Goal: Task Accomplishment & Management: Manage account settings

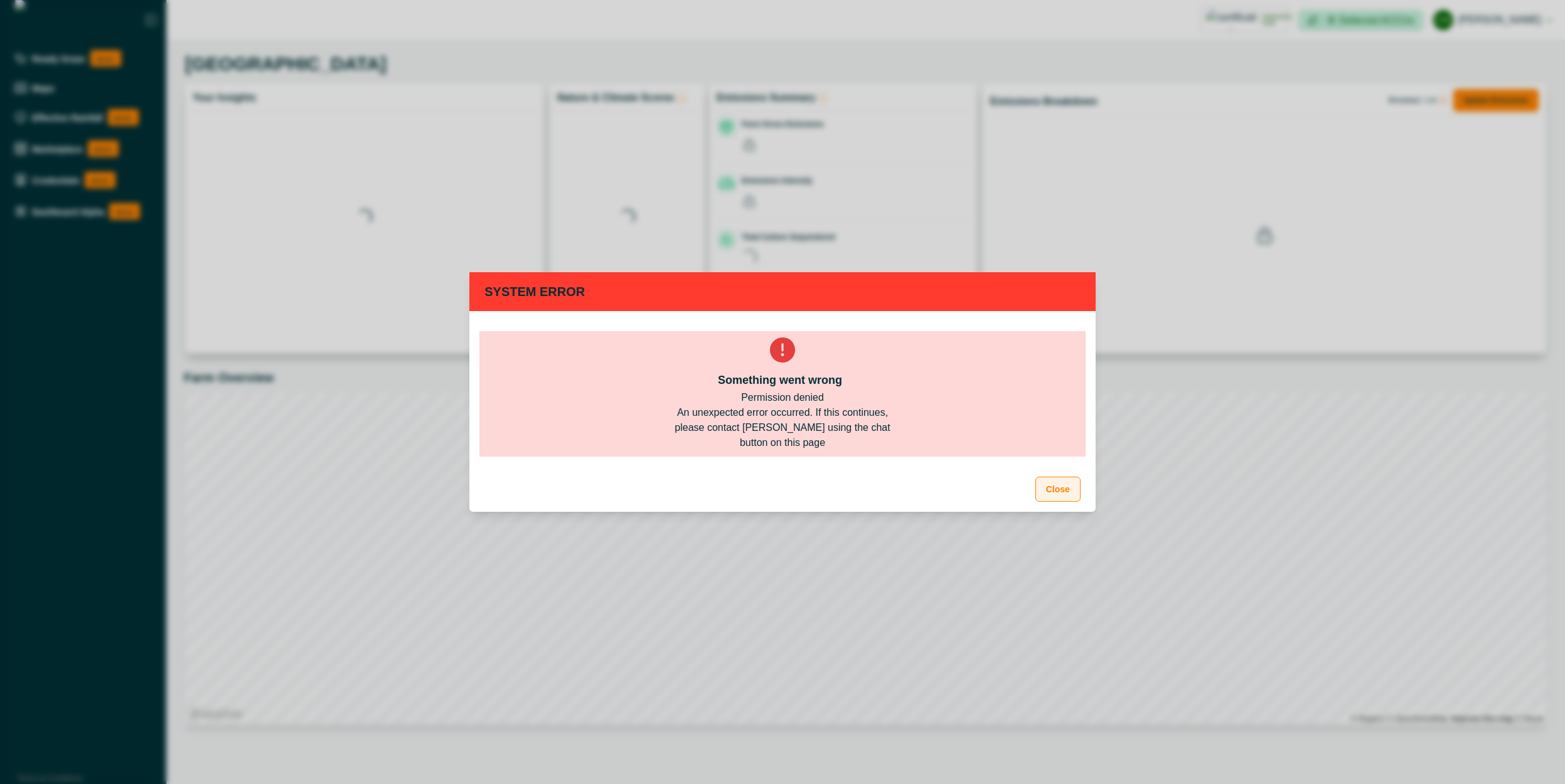
click at [1077, 485] on button "Close" at bounding box center [1058, 489] width 45 height 25
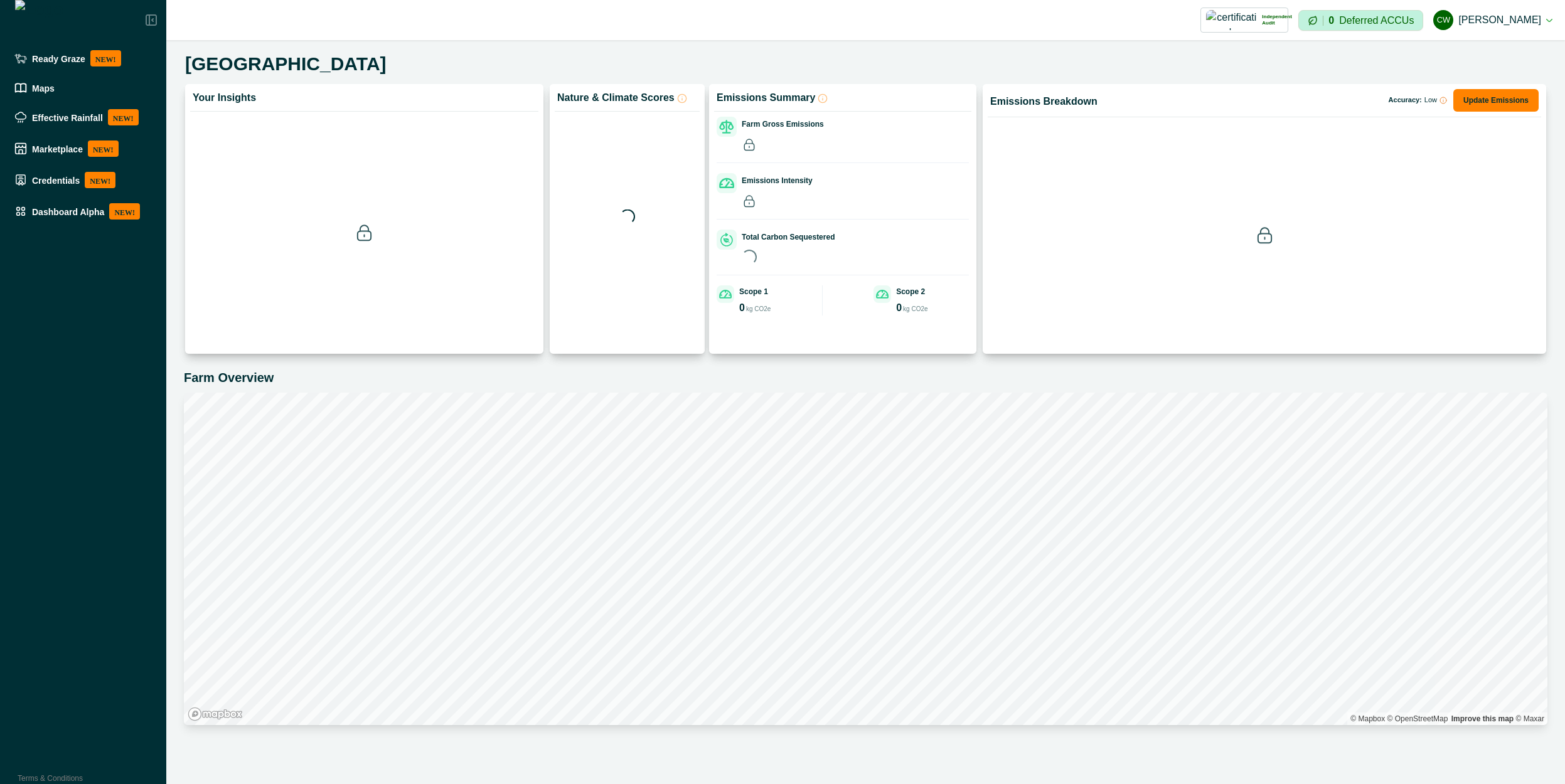
click at [97, 227] on ul "Ready Graze NEW! Maps Effective Rainfall NEW! Marketplace NEW! Credentials NEW!…" at bounding box center [83, 137] width 166 height 185
click at [71, 222] on li "Dashboard Alpha NEW!" at bounding box center [83, 211] width 148 height 26
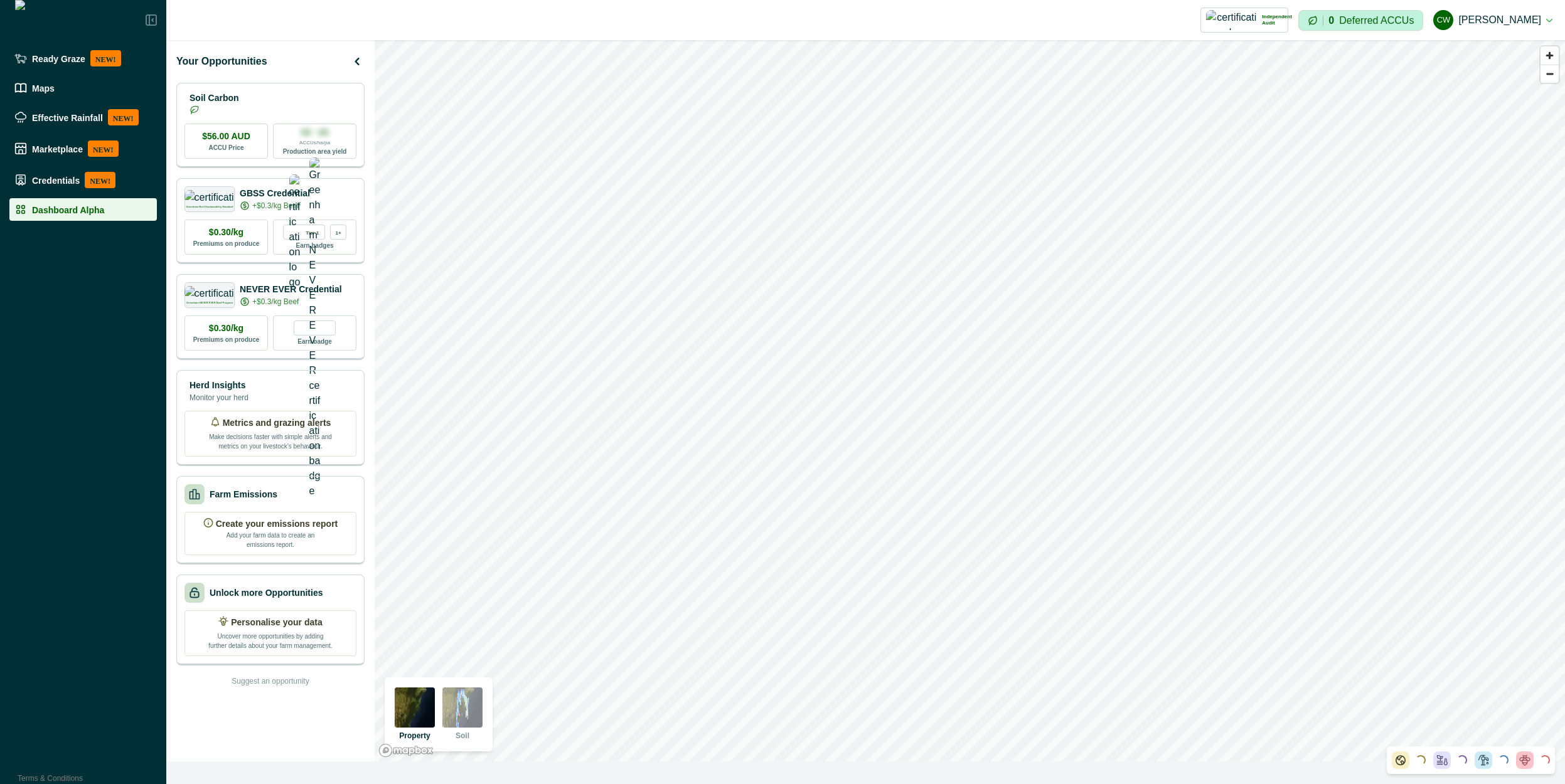
click at [402, 717] on img at bounding box center [415, 707] width 40 height 40
click at [412, 714] on img at bounding box center [415, 707] width 40 height 40
click at [477, 698] on img at bounding box center [462, 707] width 40 height 40
click at [425, 715] on img at bounding box center [415, 707] width 40 height 40
click at [468, 714] on img at bounding box center [462, 707] width 40 height 40
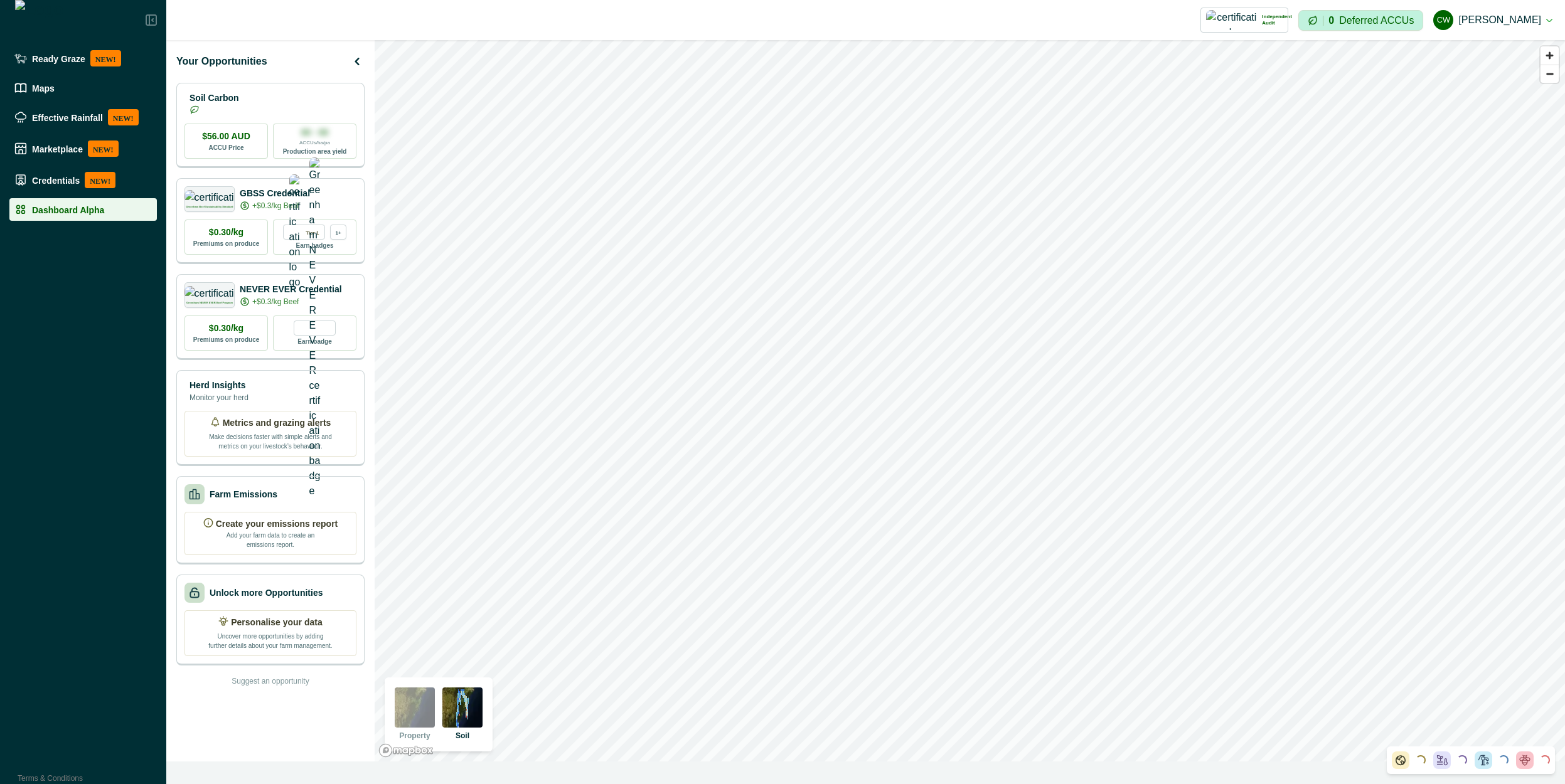
click at [407, 722] on img at bounding box center [415, 707] width 40 height 40
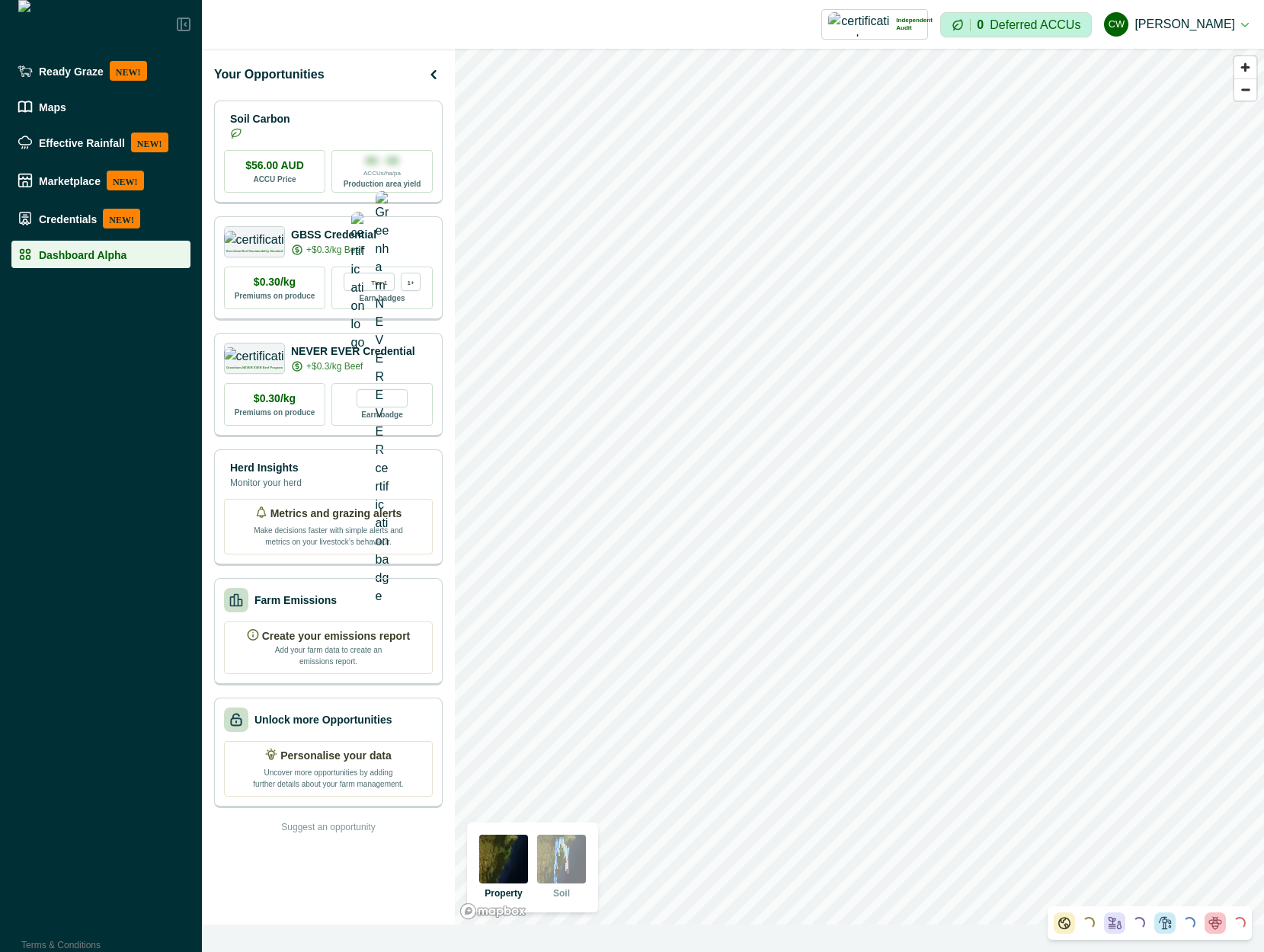
click at [495, 864] on img at bounding box center [503, 859] width 49 height 49
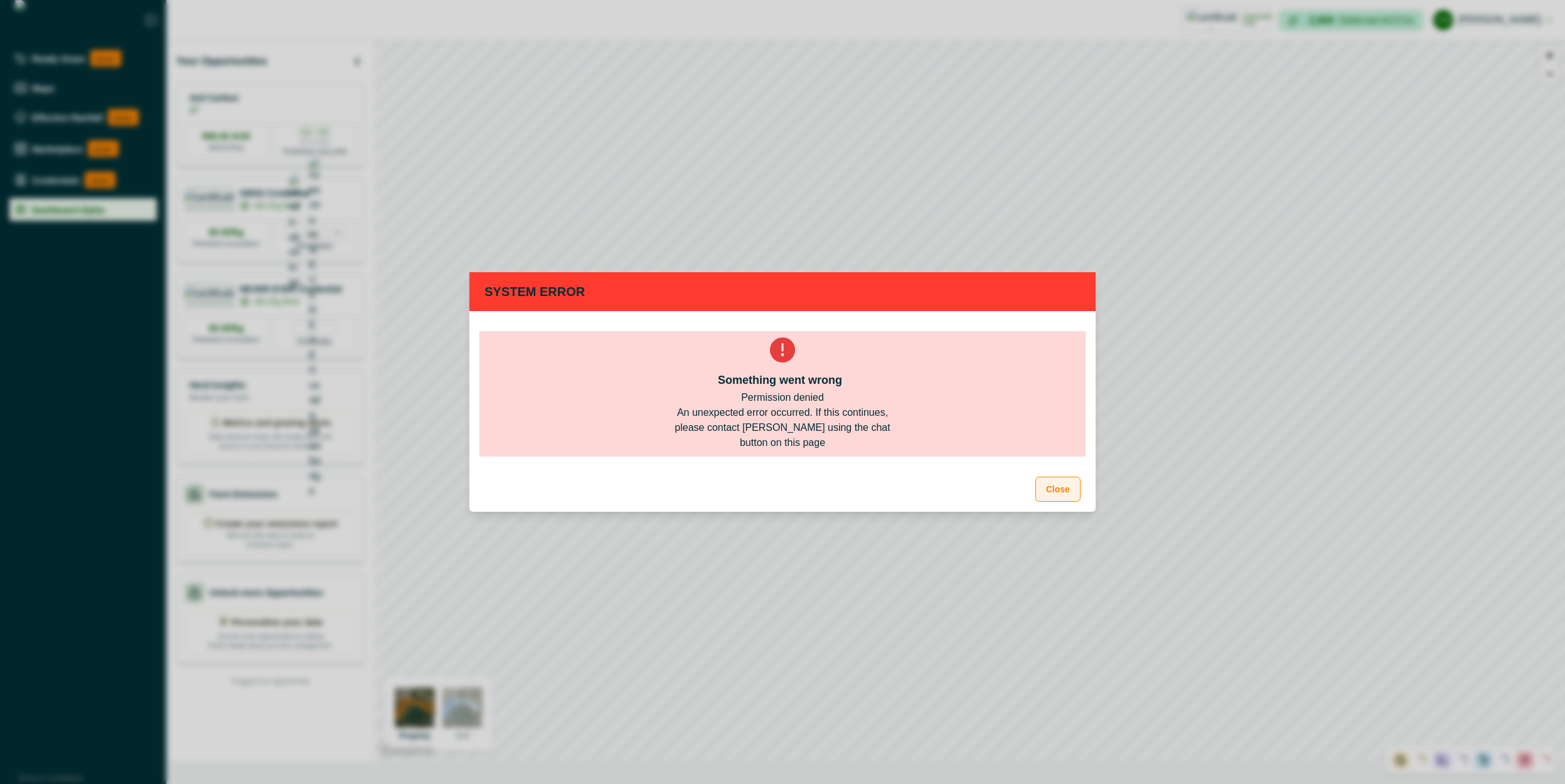
click at [1066, 489] on button "Close" at bounding box center [1058, 489] width 45 height 25
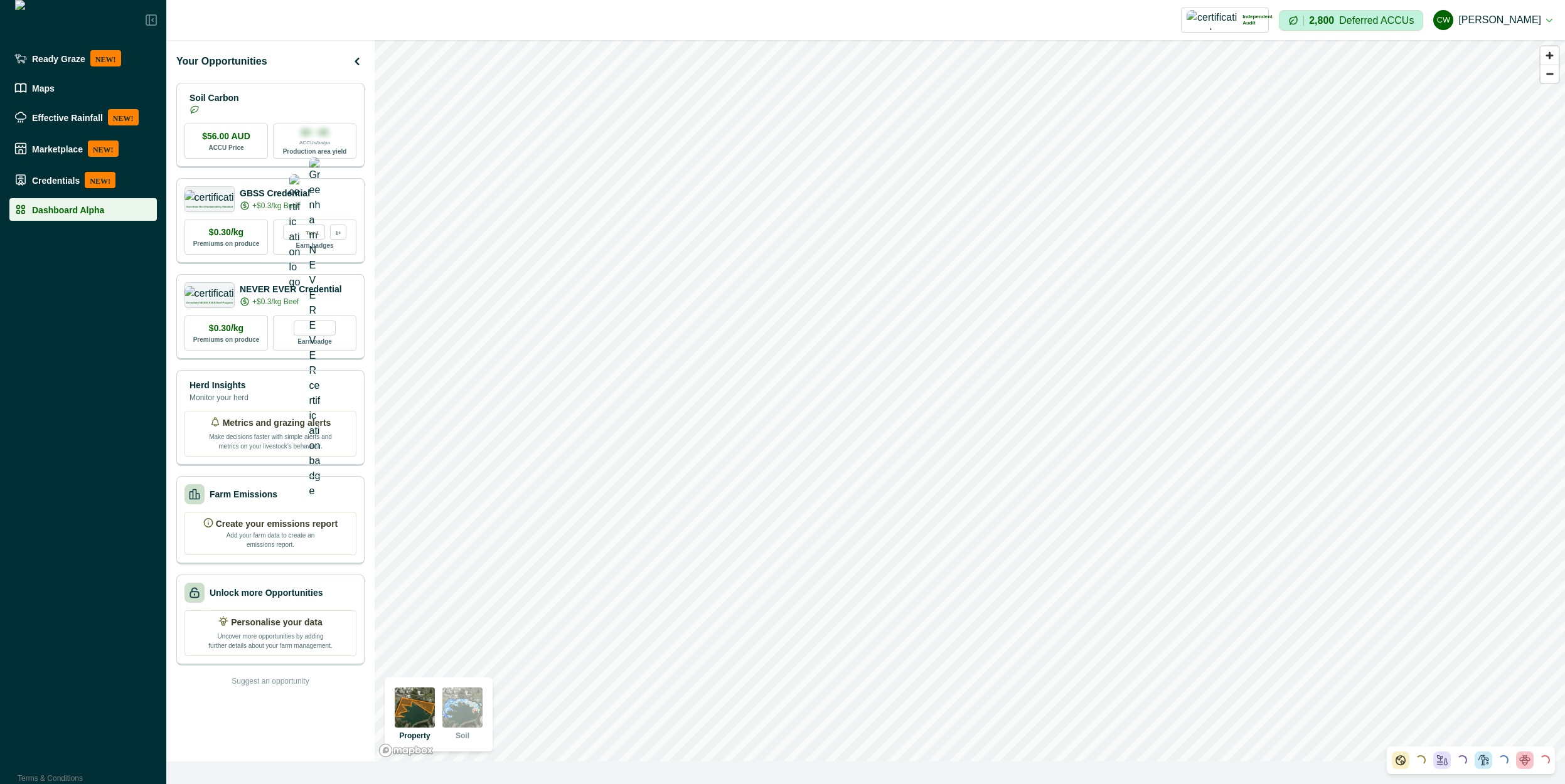
click at [481, 697] on img at bounding box center [462, 707] width 40 height 40
click at [1537, 28] on button "[PERSON_NAME] [PERSON_NAME]" at bounding box center [1493, 20] width 119 height 30
click at [1496, 56] on button "Sign out" at bounding box center [1482, 56] width 139 height 21
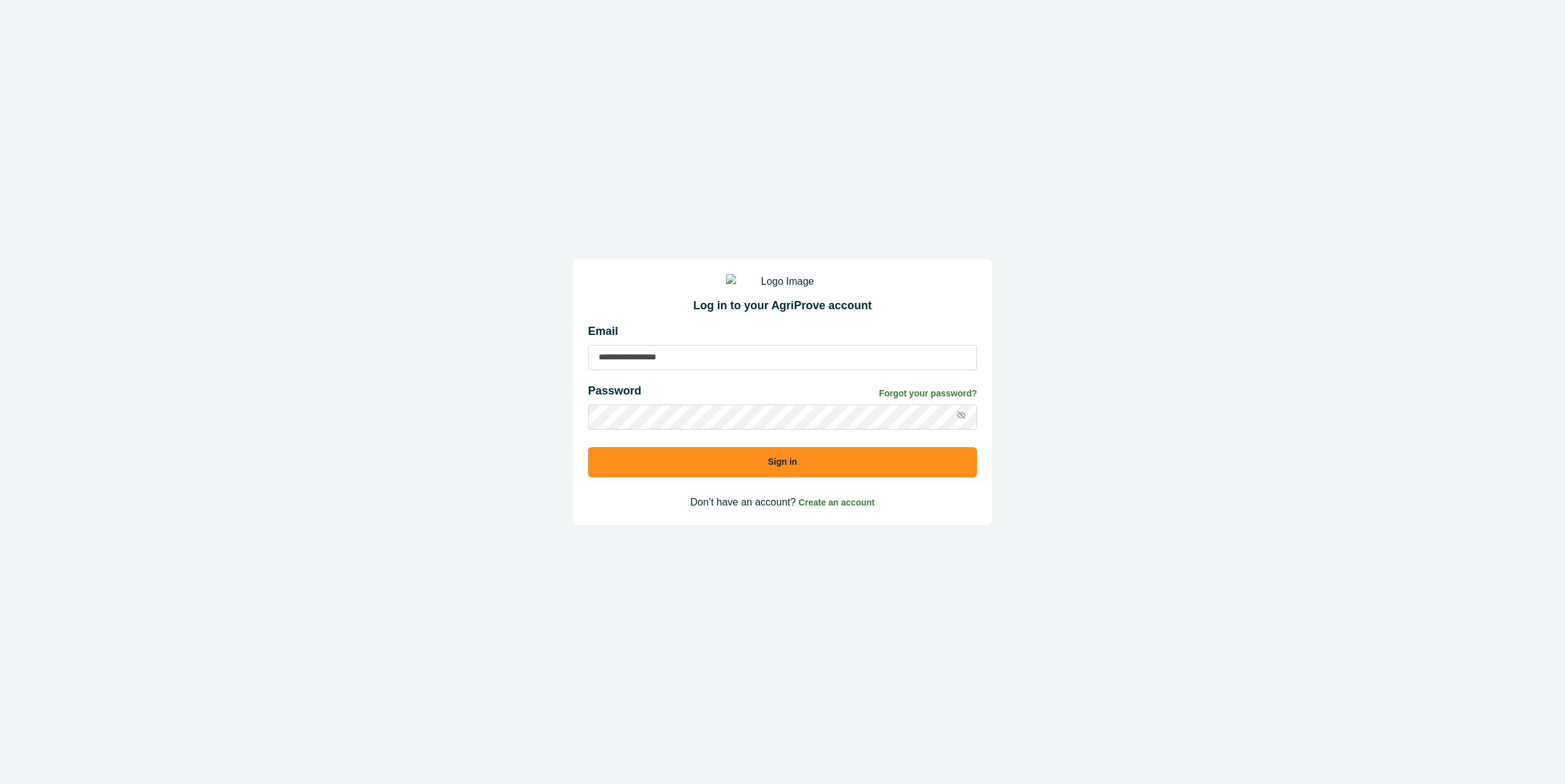
click at [738, 370] on input at bounding box center [782, 358] width 389 height 25
type input "**********"
click at [704, 356] on div "**********" at bounding box center [782, 346] width 389 height 47
click at [701, 364] on input "**********" at bounding box center [782, 358] width 389 height 25
click at [588, 448] on button "Sign in" at bounding box center [782, 462] width 389 height 30
